Goal: Task Accomplishment & Management: Use online tool/utility

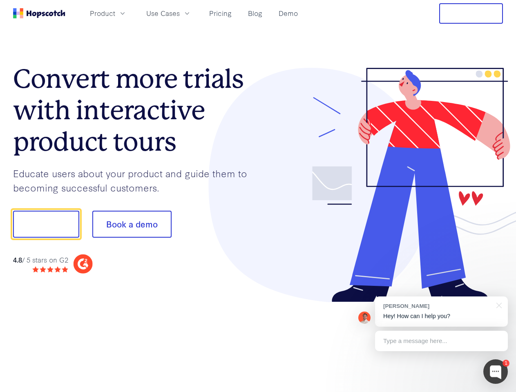
click at [258, 196] on div at bounding box center [380, 185] width 245 height 235
click at [115, 13] on span "Product" at bounding box center [102, 13] width 25 height 10
click at [180, 13] on span "Use Cases" at bounding box center [162, 13] width 33 height 10
click at [471, 13] on button "Free Trial" at bounding box center [471, 13] width 64 height 20
click at [46, 224] on button "Show me!" at bounding box center [46, 224] width 66 height 27
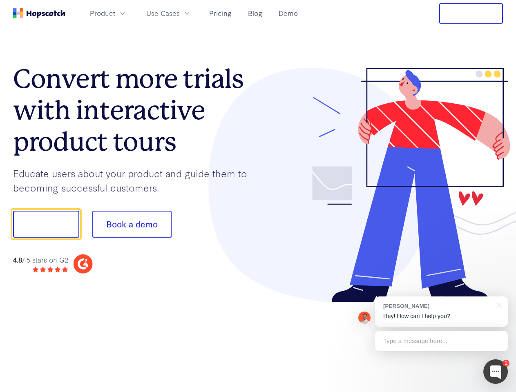
click at [132, 224] on button "Book a demo" at bounding box center [131, 224] width 79 height 27
click at [496, 372] on div at bounding box center [495, 371] width 25 height 25
click at [441, 312] on div "[PERSON_NAME] Hey! How can I help you?" at bounding box center [441, 312] width 133 height 30
click at [498, 305] on div at bounding box center [431, 223] width 153 height 272
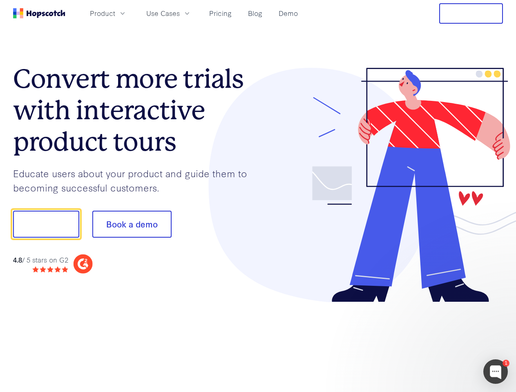
click at [441, 341] on div at bounding box center [431, 277] width 153 height 163
